Goal: Information Seeking & Learning: Find specific fact

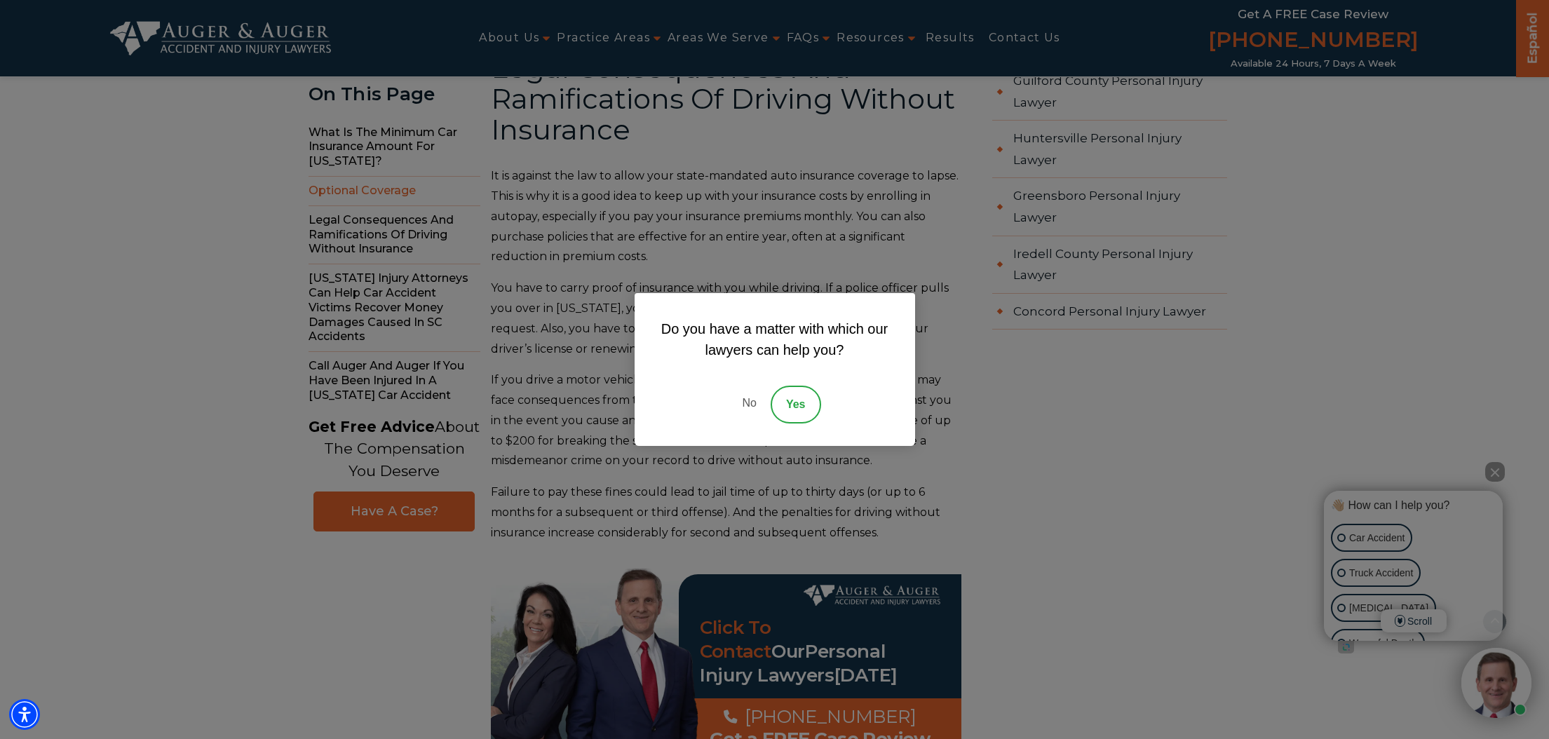
scroll to position [1424, 0]
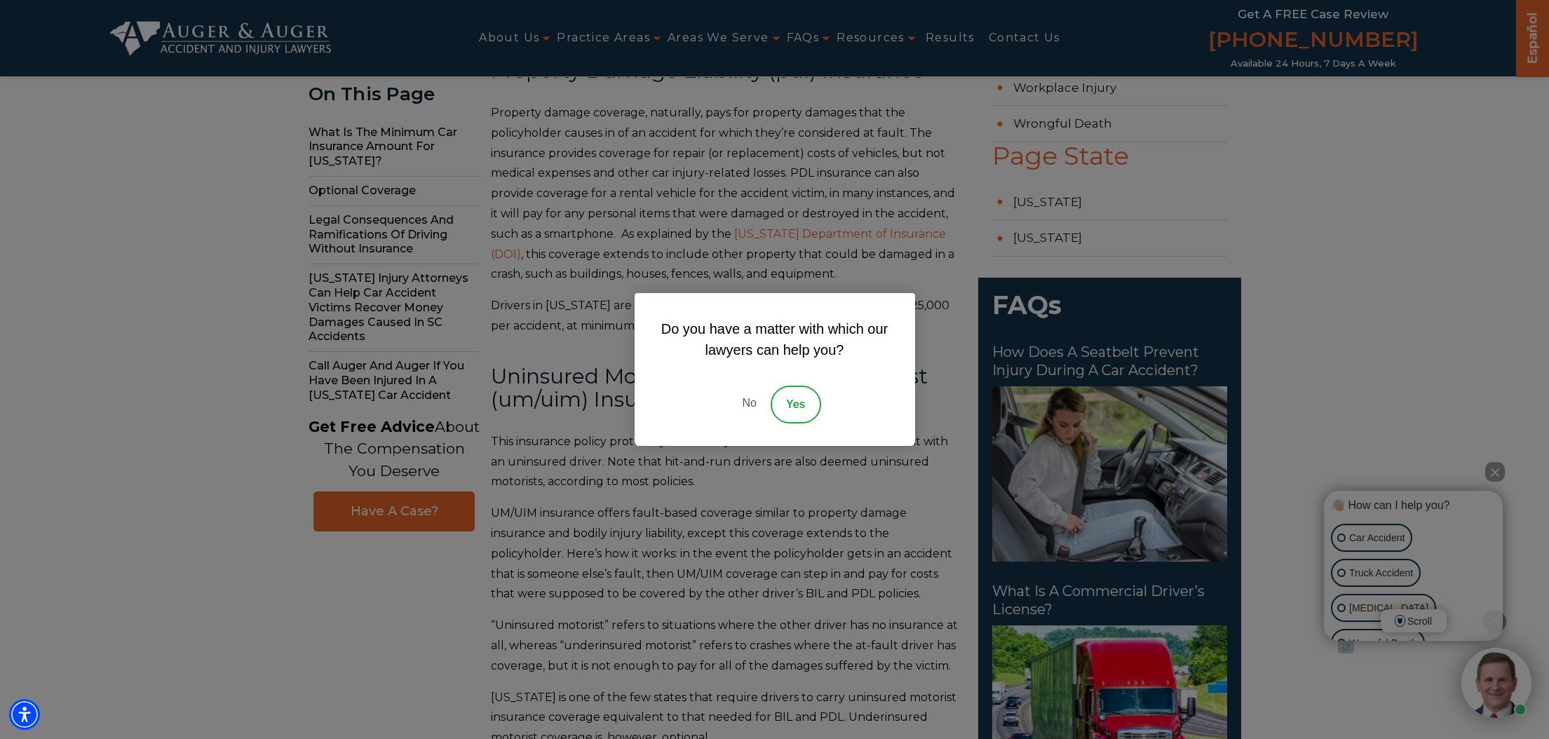
click at [751, 407] on link "No" at bounding box center [749, 405] width 42 height 38
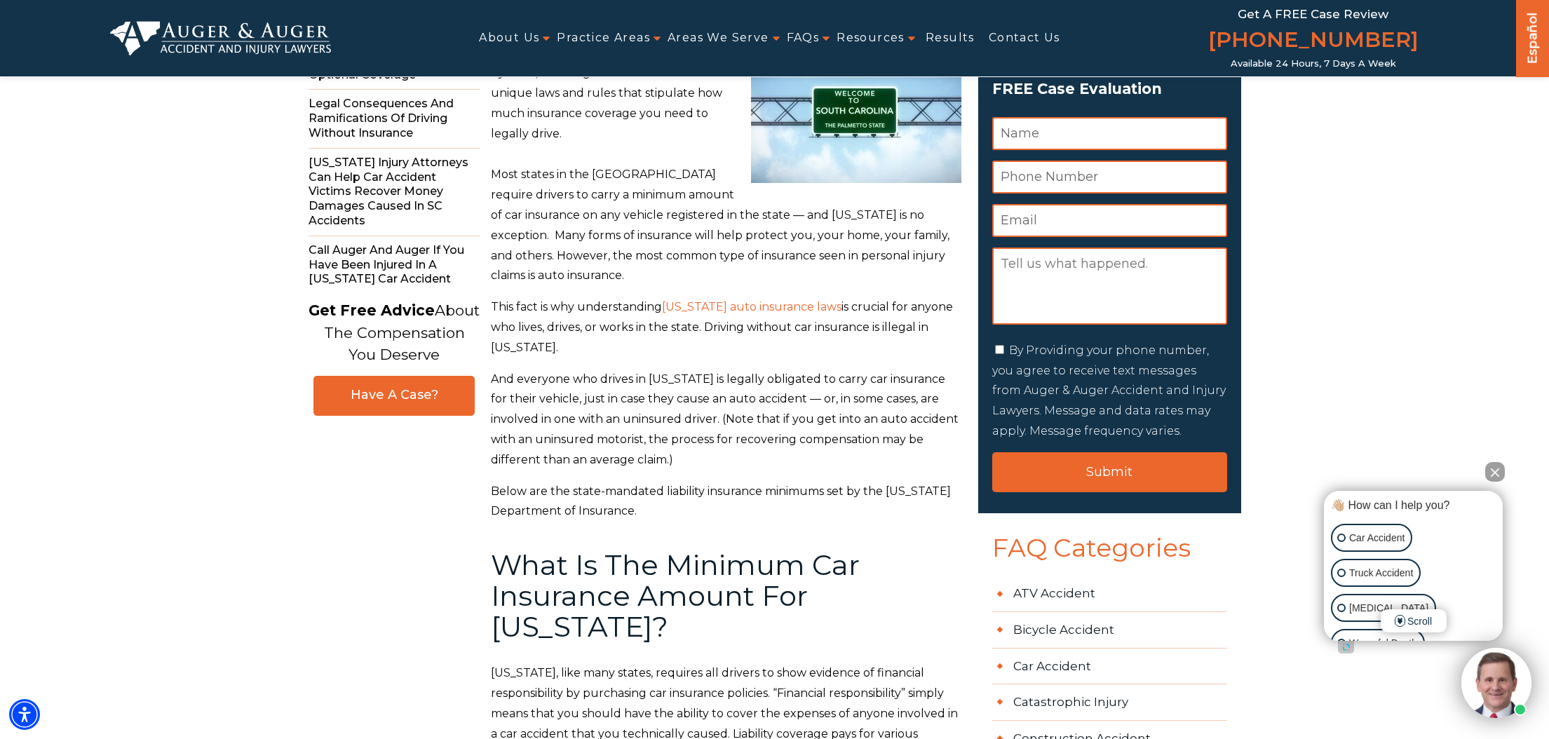
scroll to position [0, 0]
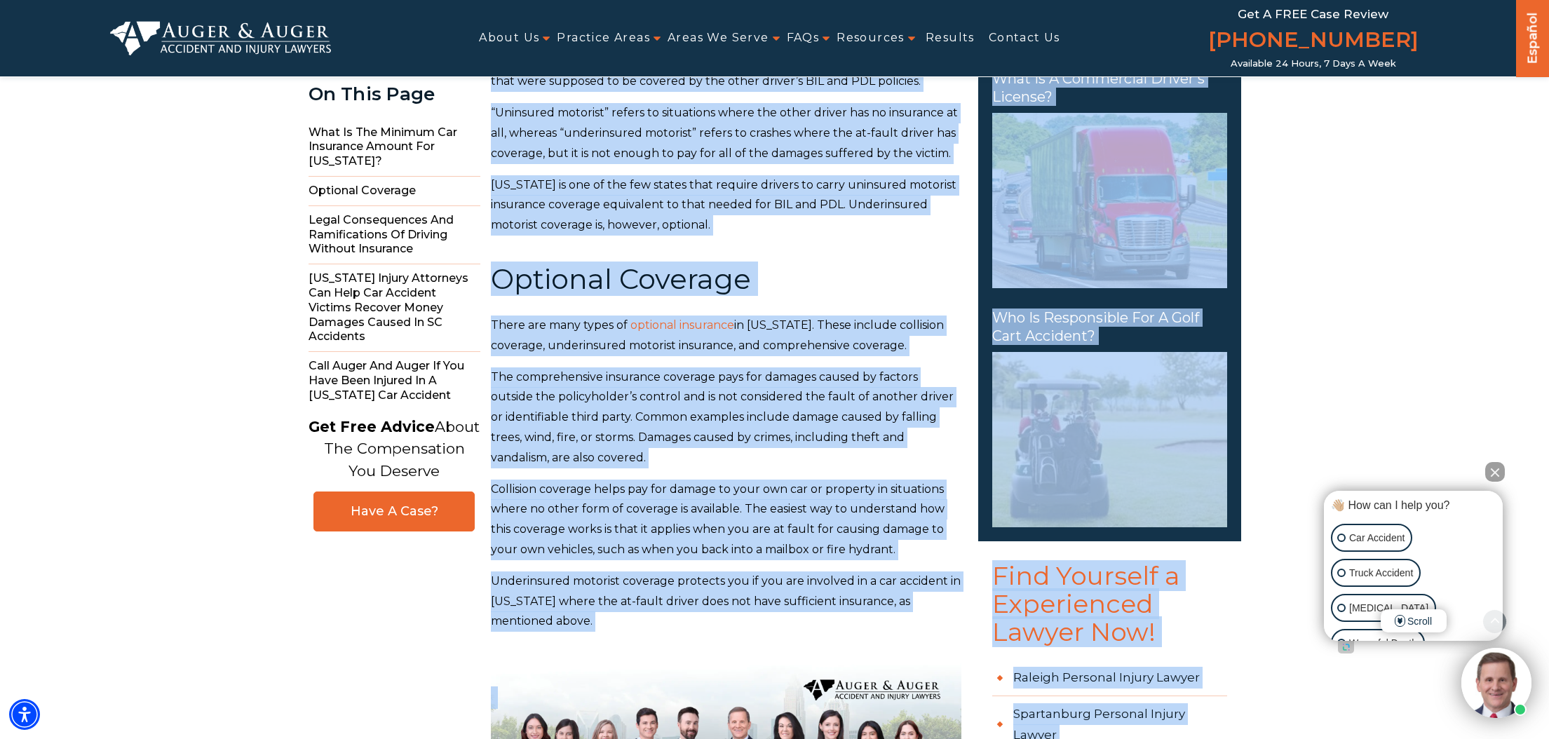
scroll to position [1944, 0]
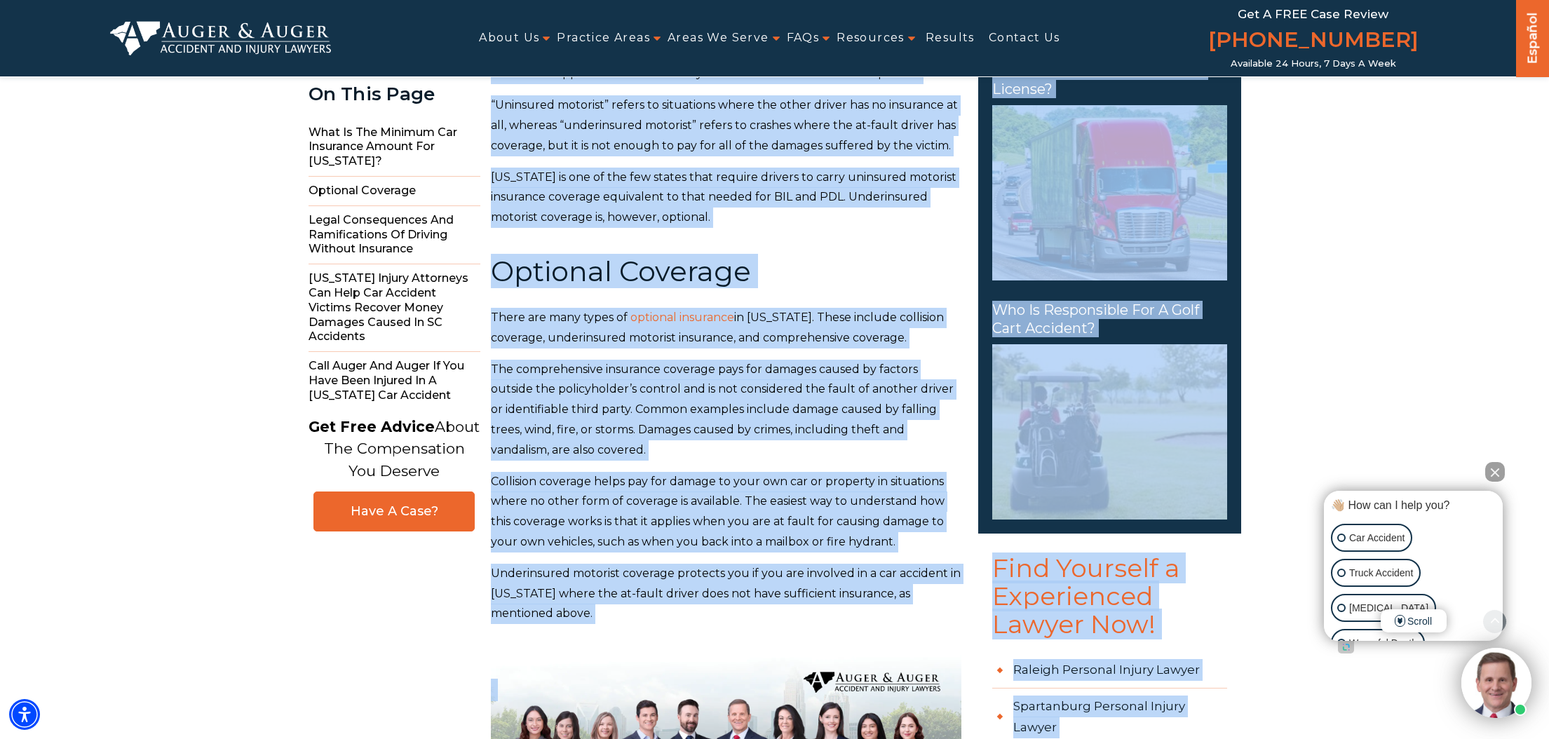
drag, startPoint x: 512, startPoint y: 130, endPoint x: 915, endPoint y: 581, distance: 604.2
copy main "Lore Ips dol Sit Ametconse Adipiscingel se Doeiu Temporin? Utl etdolorem aliqua…"
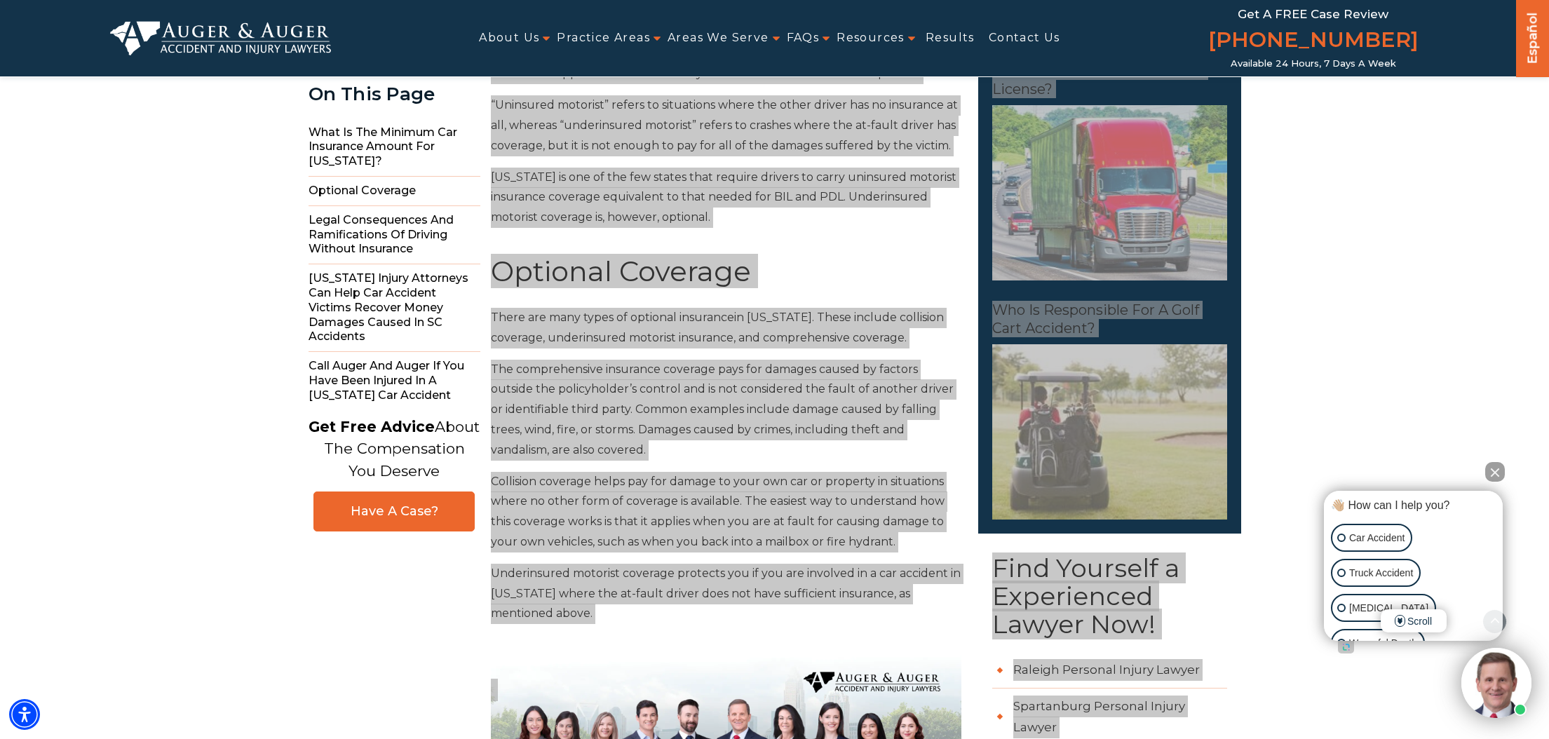
copy main "Lore Ips dol Sit Ametconse Adipiscingel se Doeiu Temporin? Utl etdolorem aliqua…"
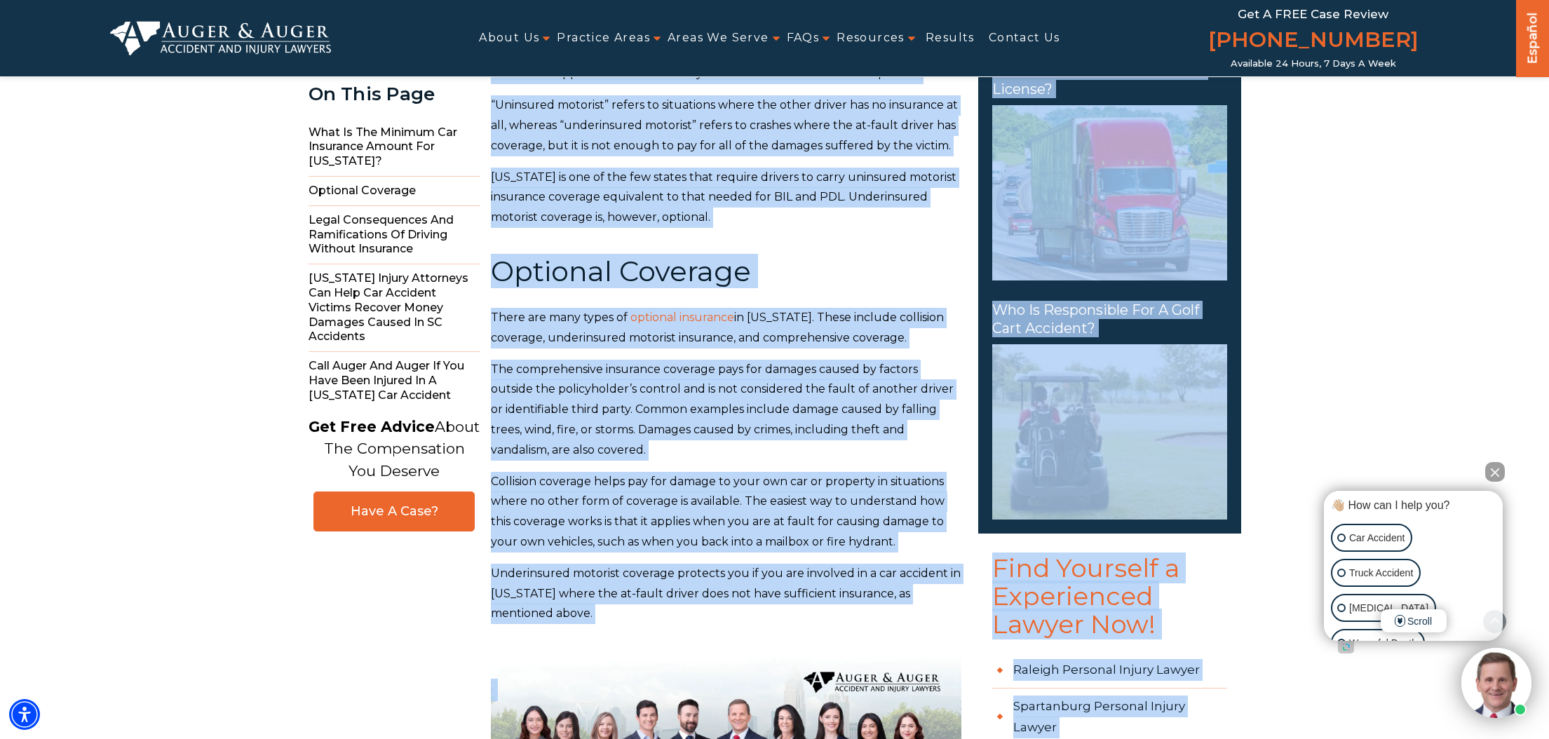
copy main "Lore Ips dol Sit Ametconse Adipiscingel se Doeiu Temporin? Utl etdolorem aliqua…"
click at [1497, 470] on button "Close Intaker Chat Widget" at bounding box center [1495, 472] width 20 height 20
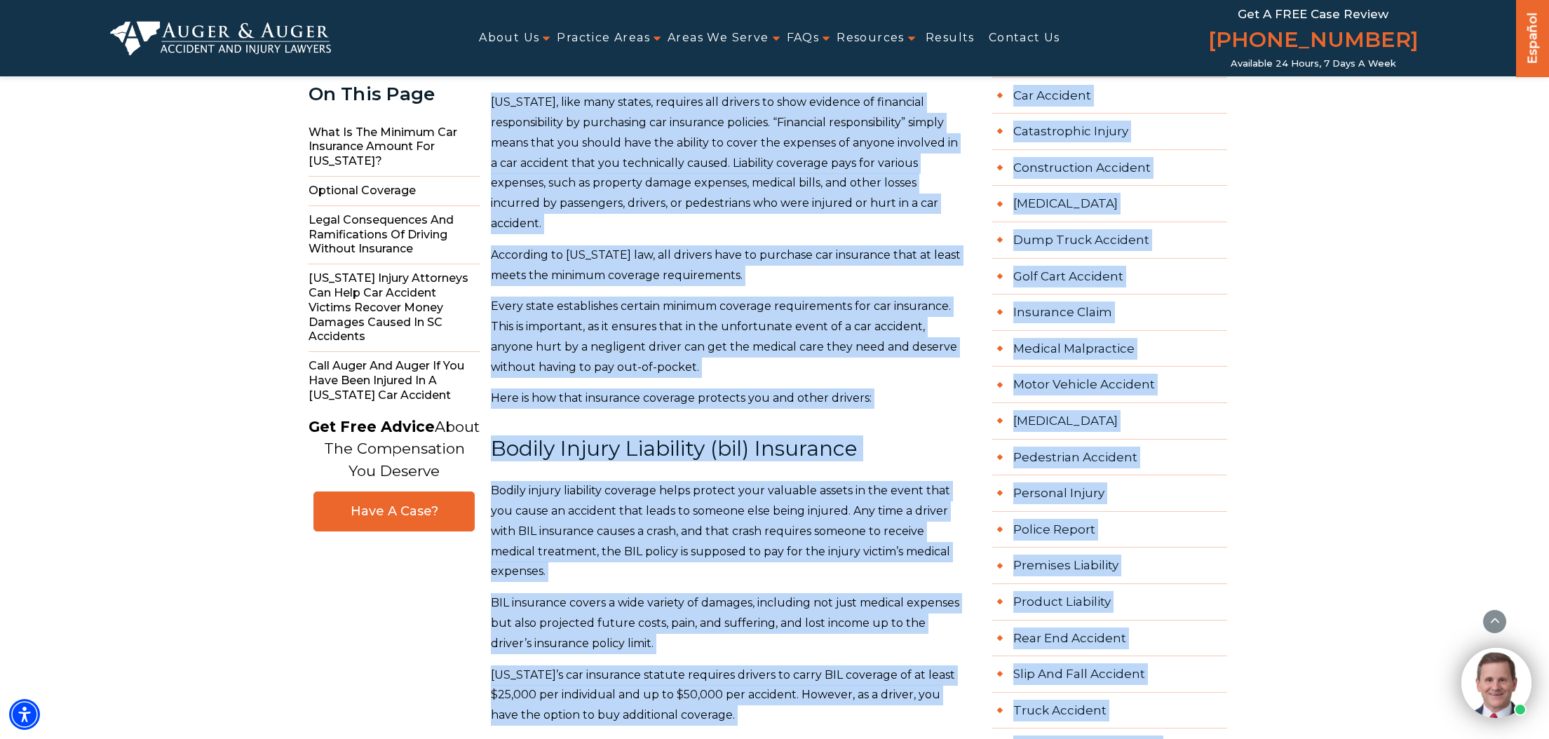
scroll to position [0, 0]
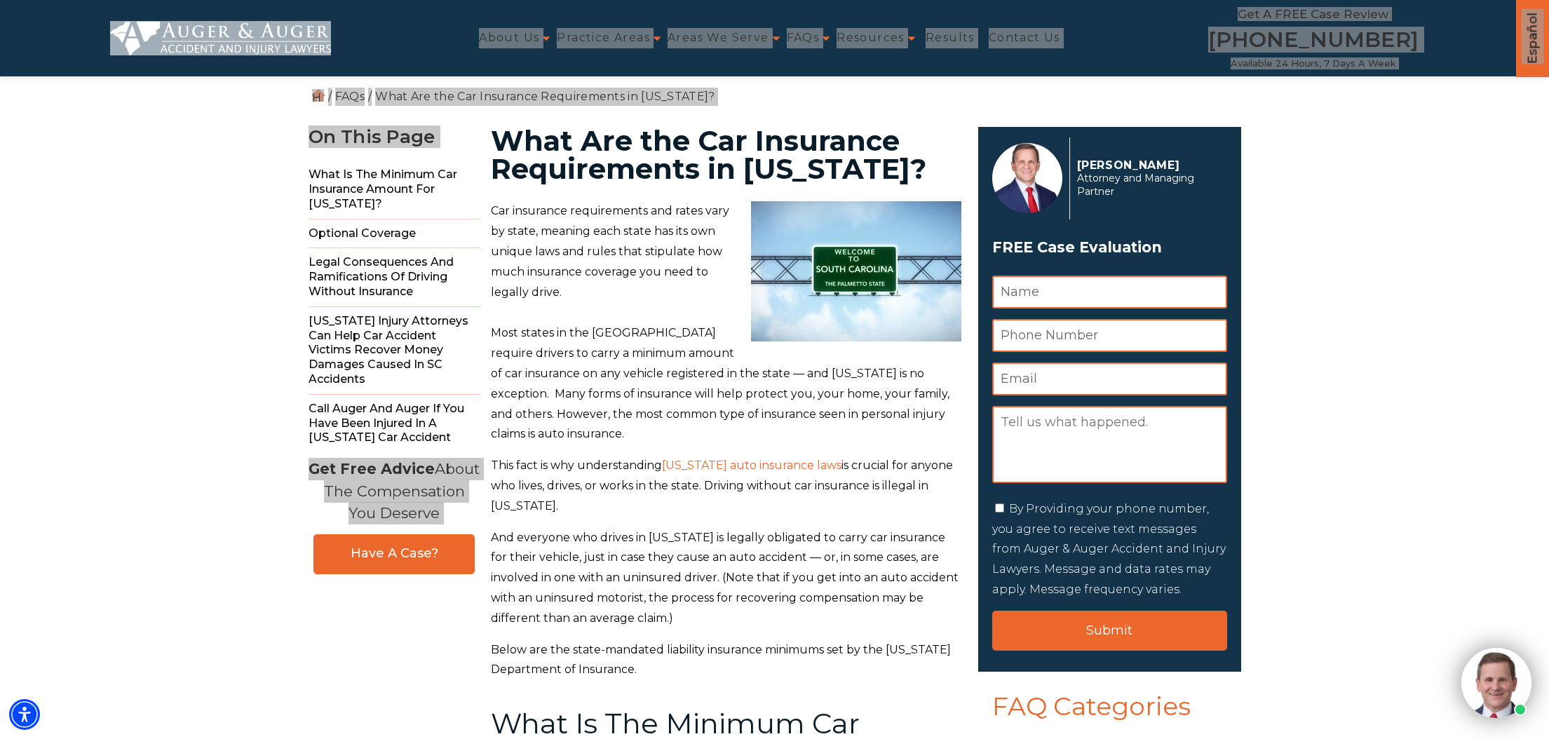
drag, startPoint x: 379, startPoint y: 736, endPoint x: 12, endPoint y: -40, distance: 858.6
